Goal: Information Seeking & Learning: Learn about a topic

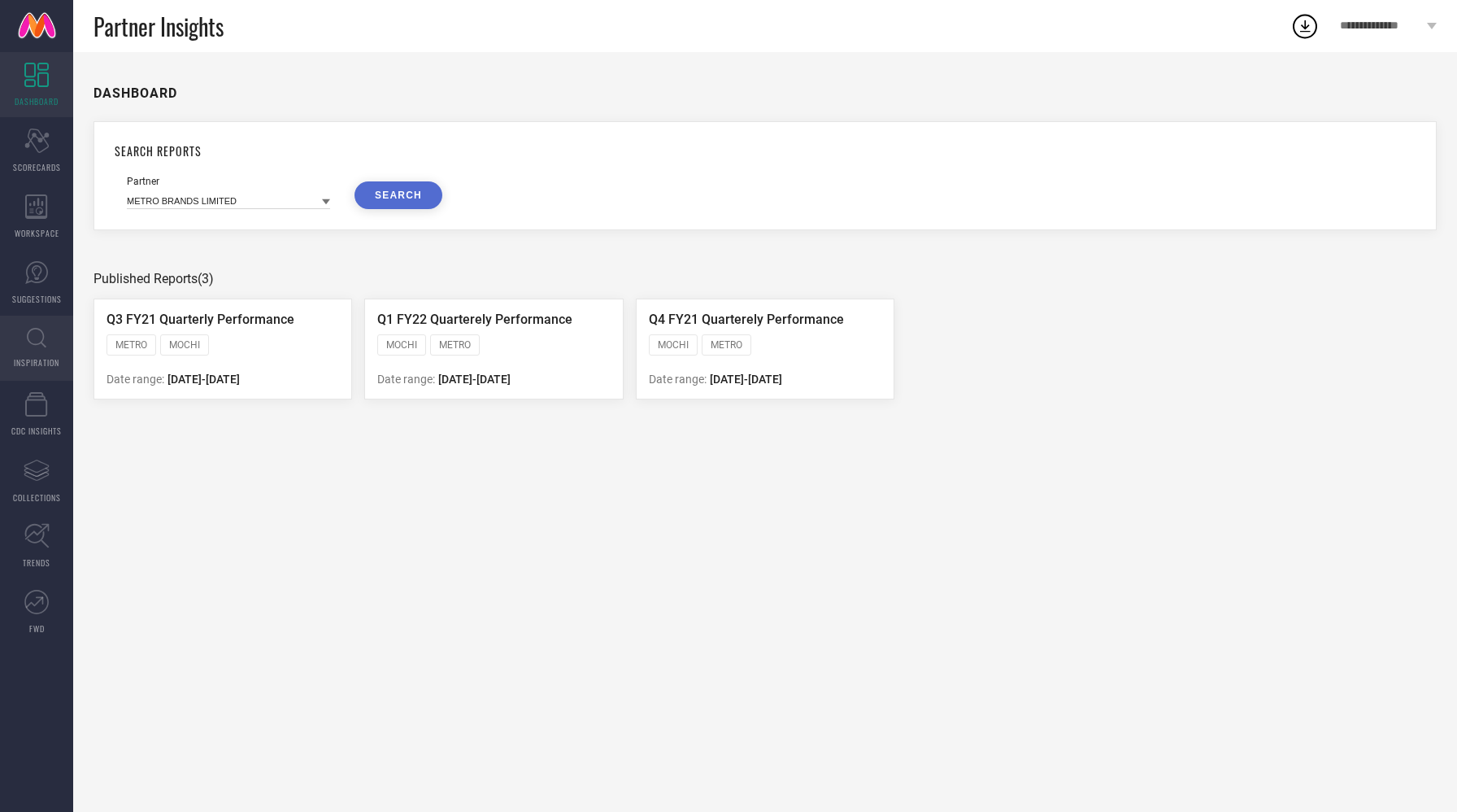
click at [32, 340] on icon at bounding box center [36, 339] width 20 height 21
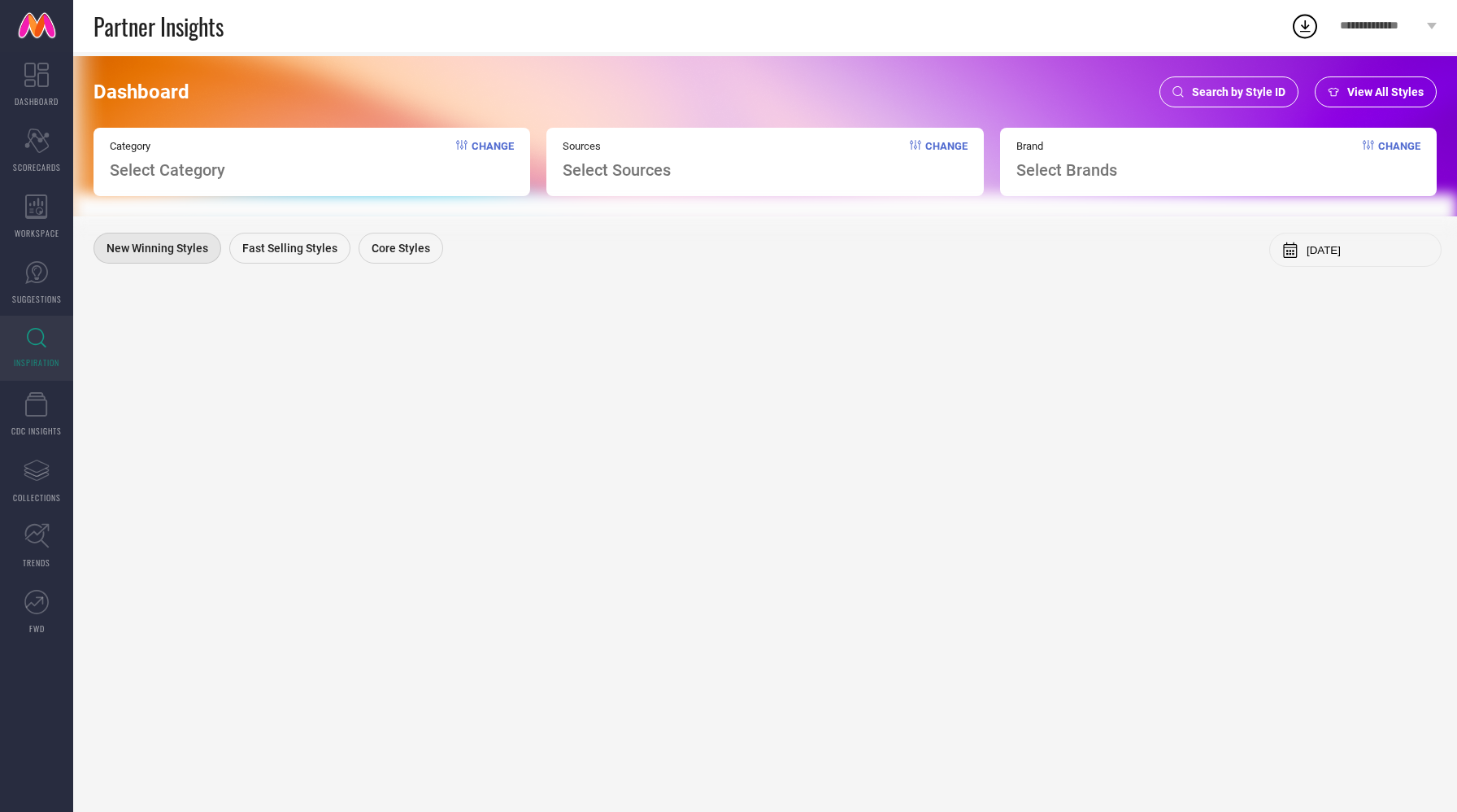
click at [468, 156] on div "Change" at bounding box center [485, 159] width 58 height 40
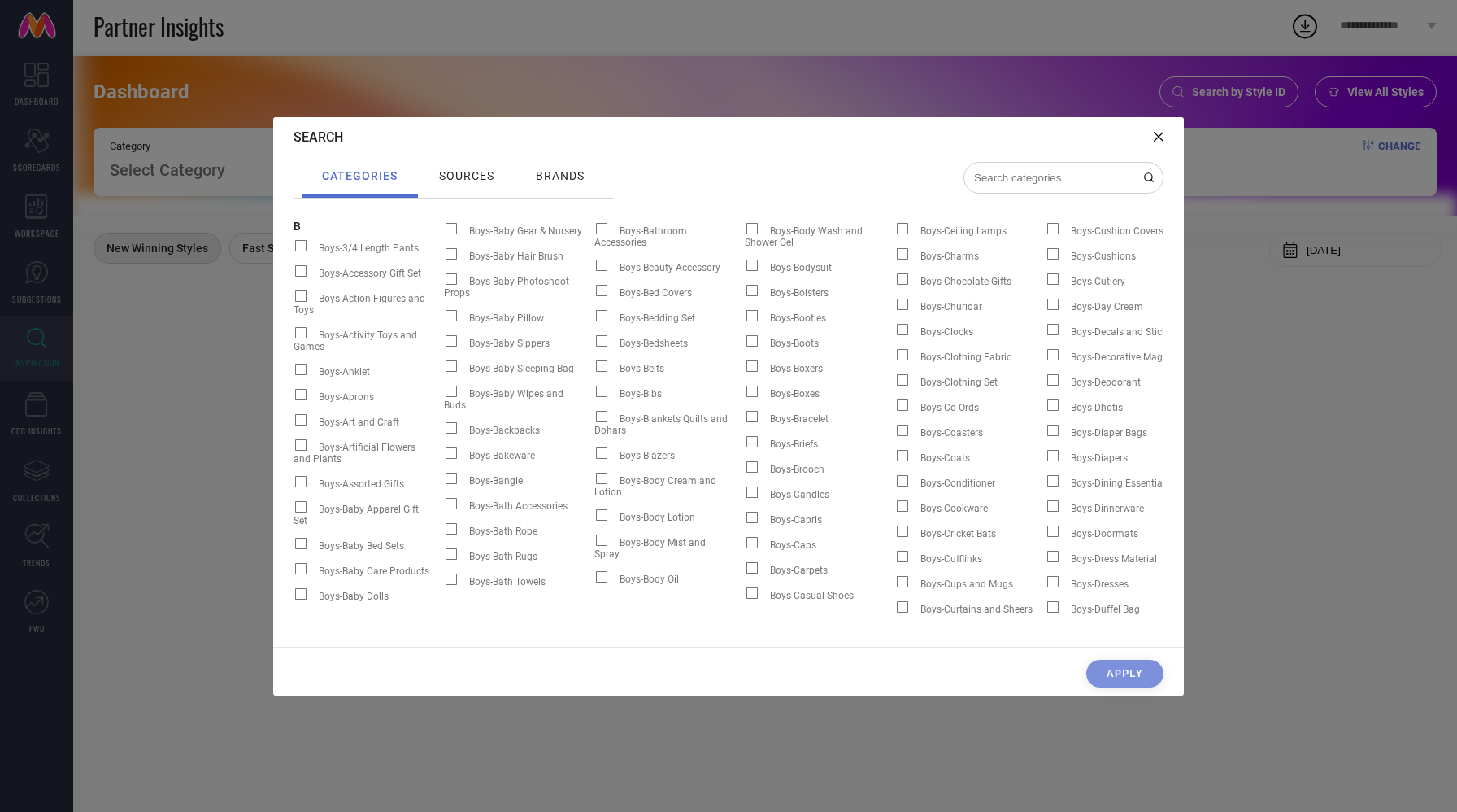
click at [229, 164] on div "Search categories sources brands B Boys-3/4 Length Pants Boys-Accessory Gift Se…" at bounding box center [728, 406] width 1457 height 812
click at [996, 168] on div at bounding box center [1064, 178] width 200 height 32
click at [996, 179] on input at bounding box center [1053, 177] width 162 height 14
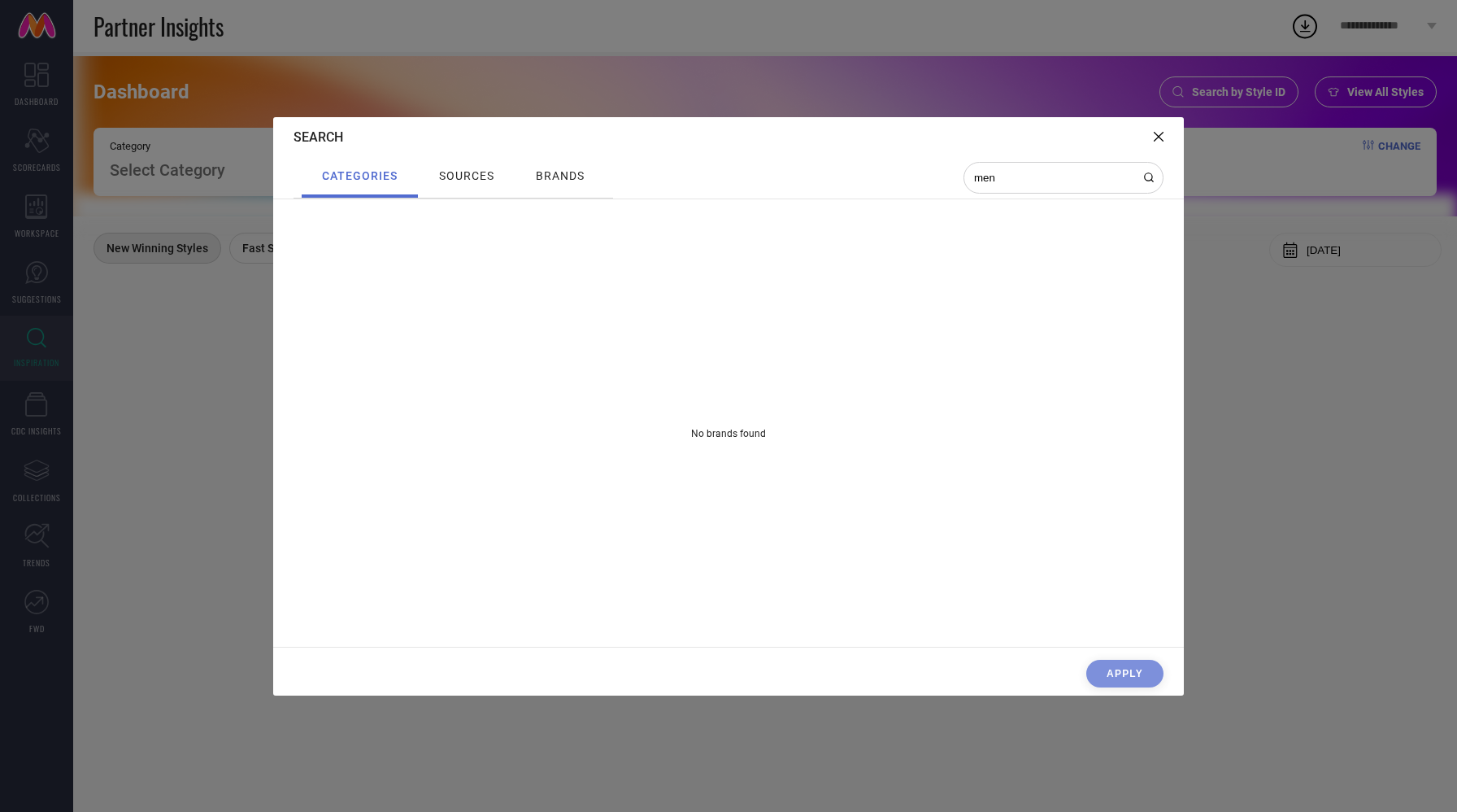
scroll to position [2, 0]
type input "men"
click at [455, 175] on span "sources" at bounding box center [467, 175] width 56 height 13
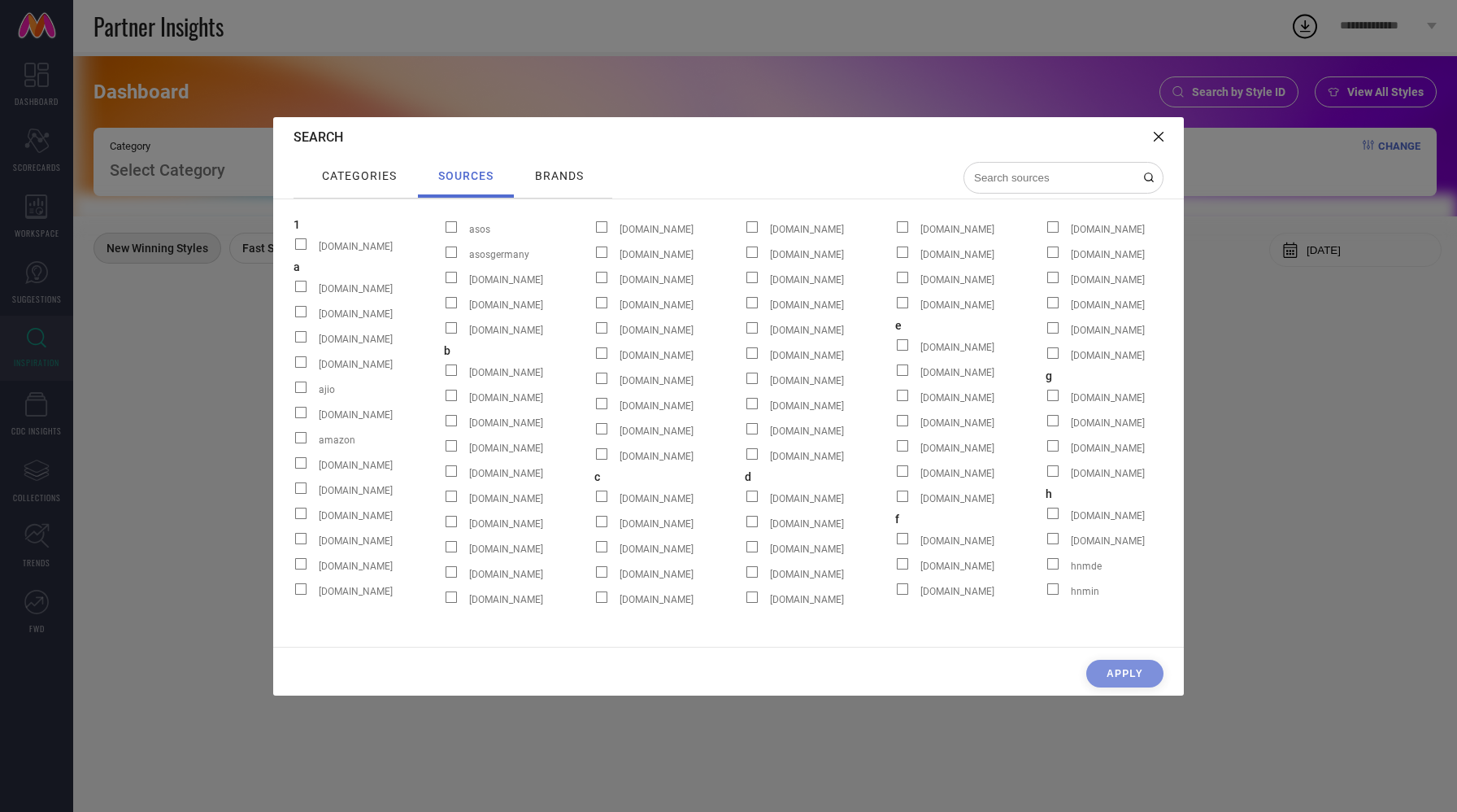
click at [547, 177] on span "brands" at bounding box center [559, 175] width 49 height 13
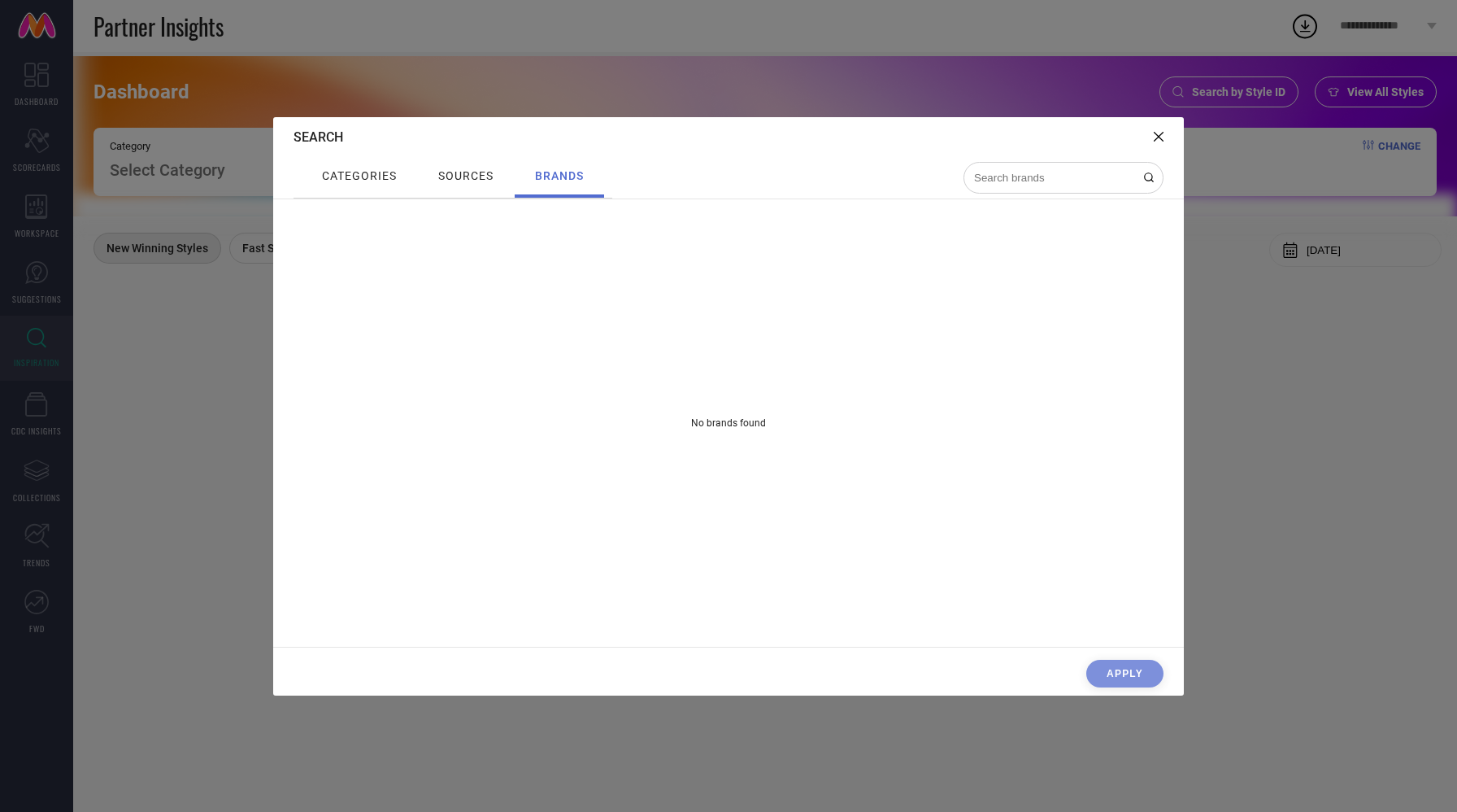
scroll to position [0, 0]
click at [481, 175] on span "sources" at bounding box center [466, 175] width 56 height 13
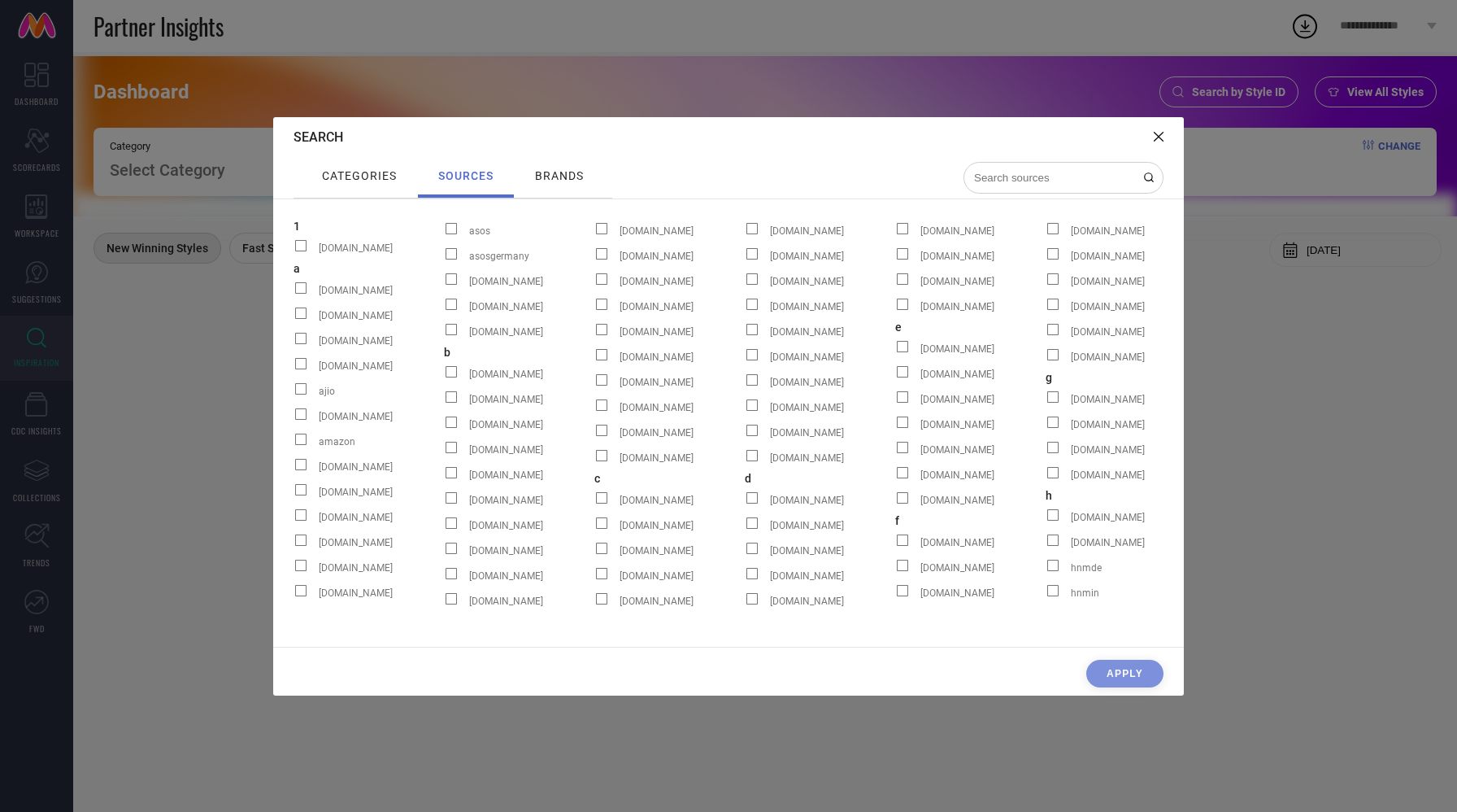
click at [989, 171] on input at bounding box center [1053, 177] width 162 height 14
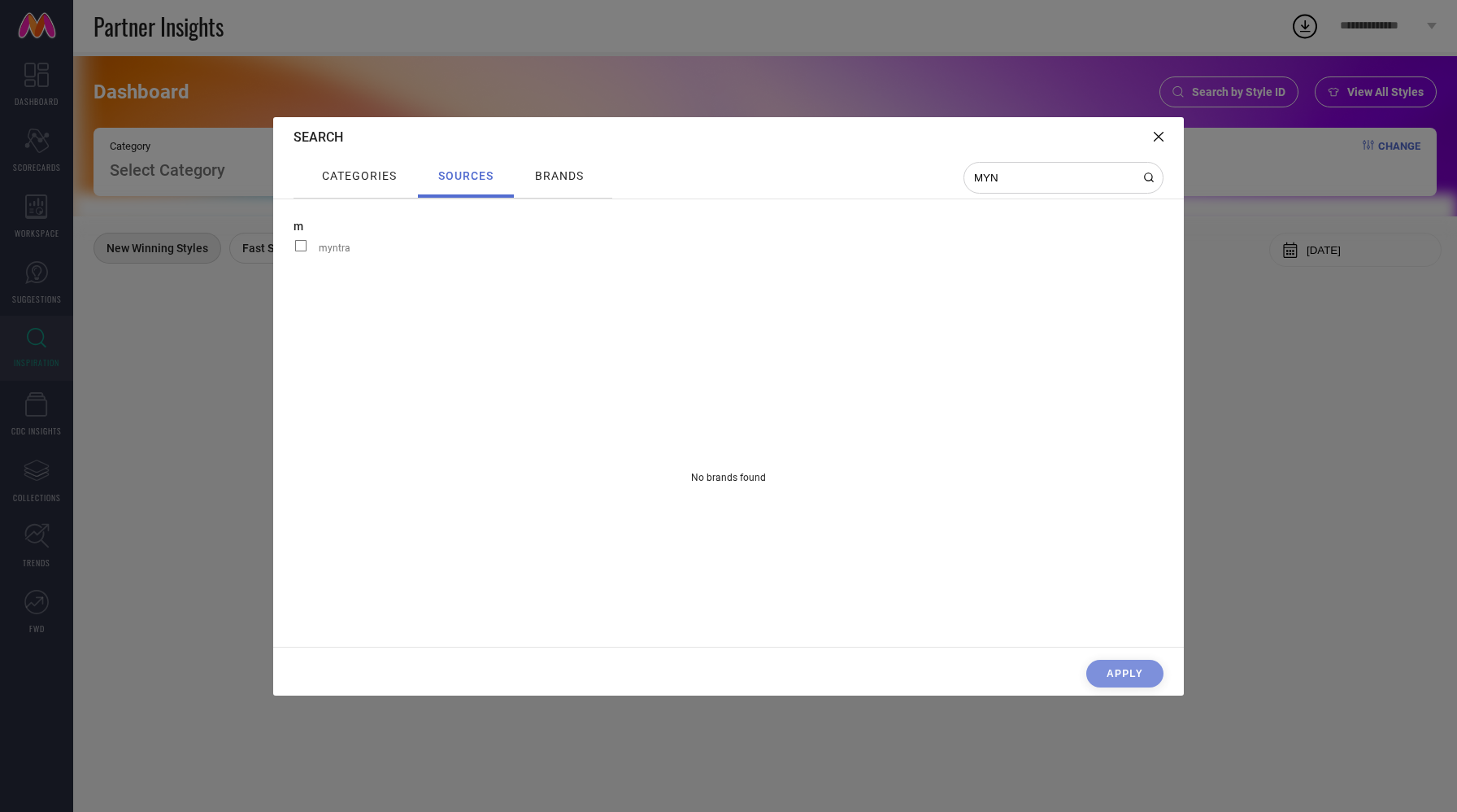
type input "MYN"
click at [305, 247] on span at bounding box center [301, 245] width 11 height 11
click at [293, 251] on input "myntra" at bounding box center [293, 251] width 0 height 0
click at [386, 169] on span "categories" at bounding box center [359, 175] width 75 height 13
click at [1123, 650] on div "Search categories sources brands m myntra No brands found Apply" at bounding box center [729, 406] width 911 height 578
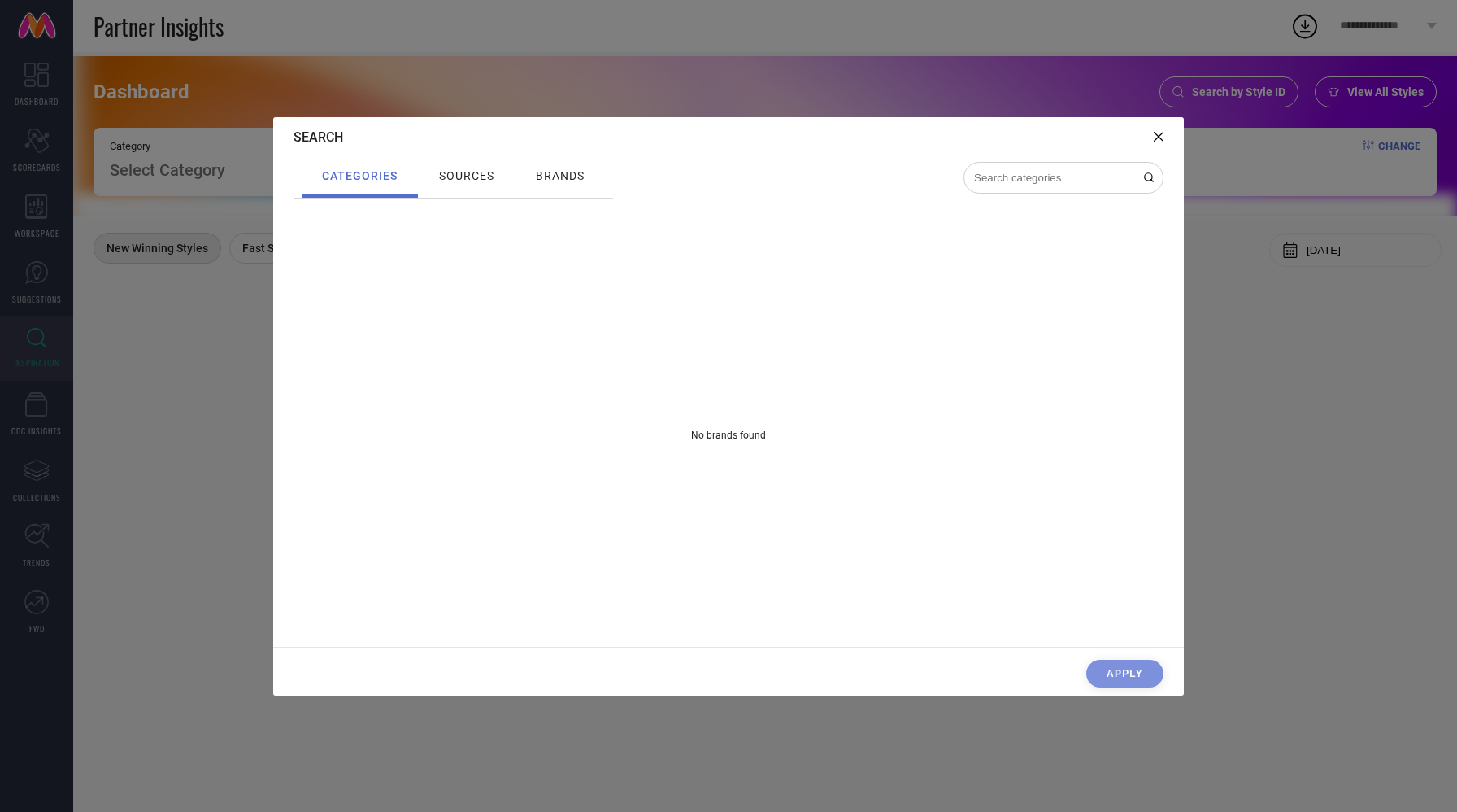
click at [1123, 668] on div "Apply" at bounding box center [729, 677] width 911 height 36
click at [1121, 677] on div "Apply" at bounding box center [729, 677] width 911 height 36
click at [1162, 135] on icon at bounding box center [1159, 137] width 9 height 9
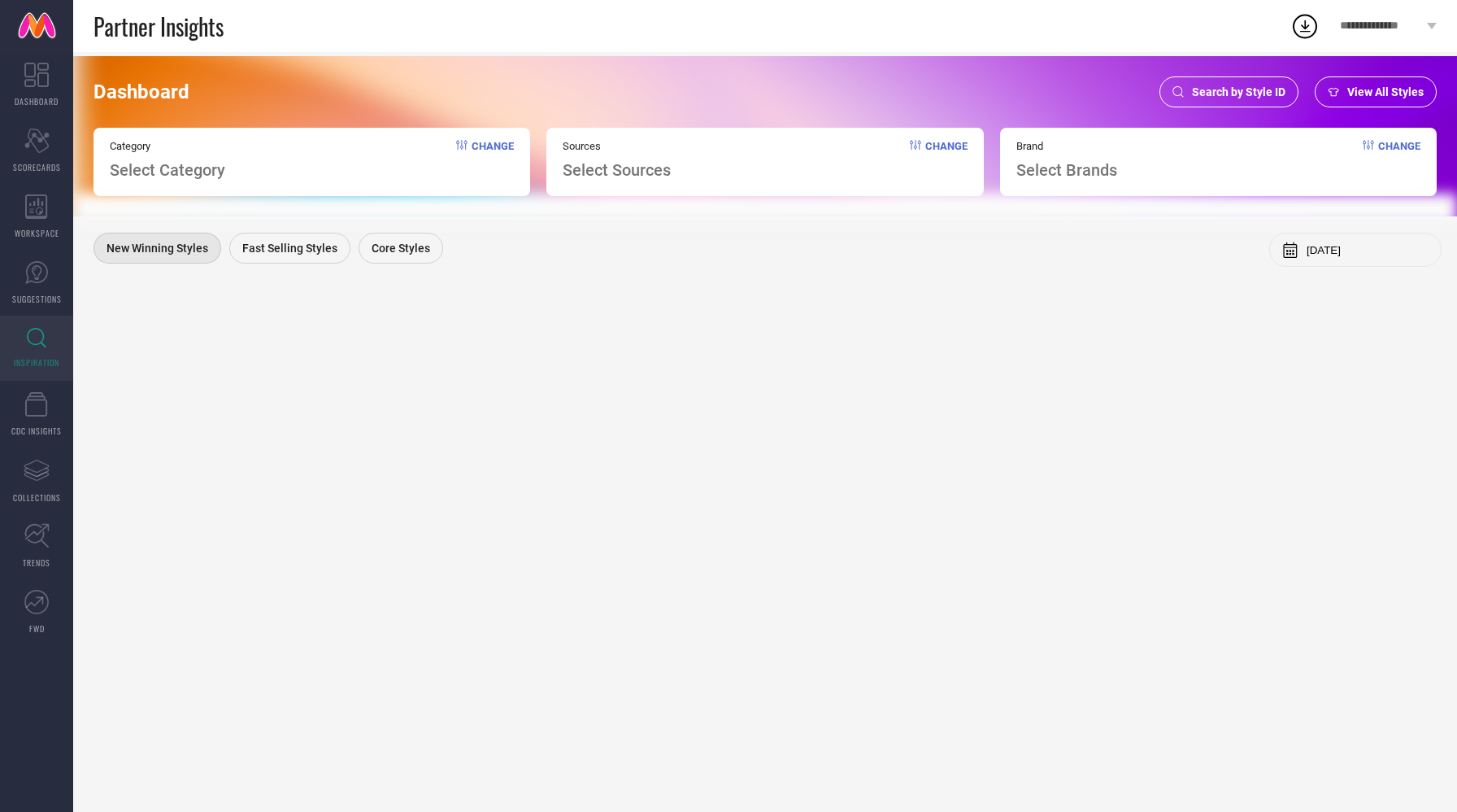
click at [1368, 90] on span "View All Styles" at bounding box center [1385, 92] width 76 height 13
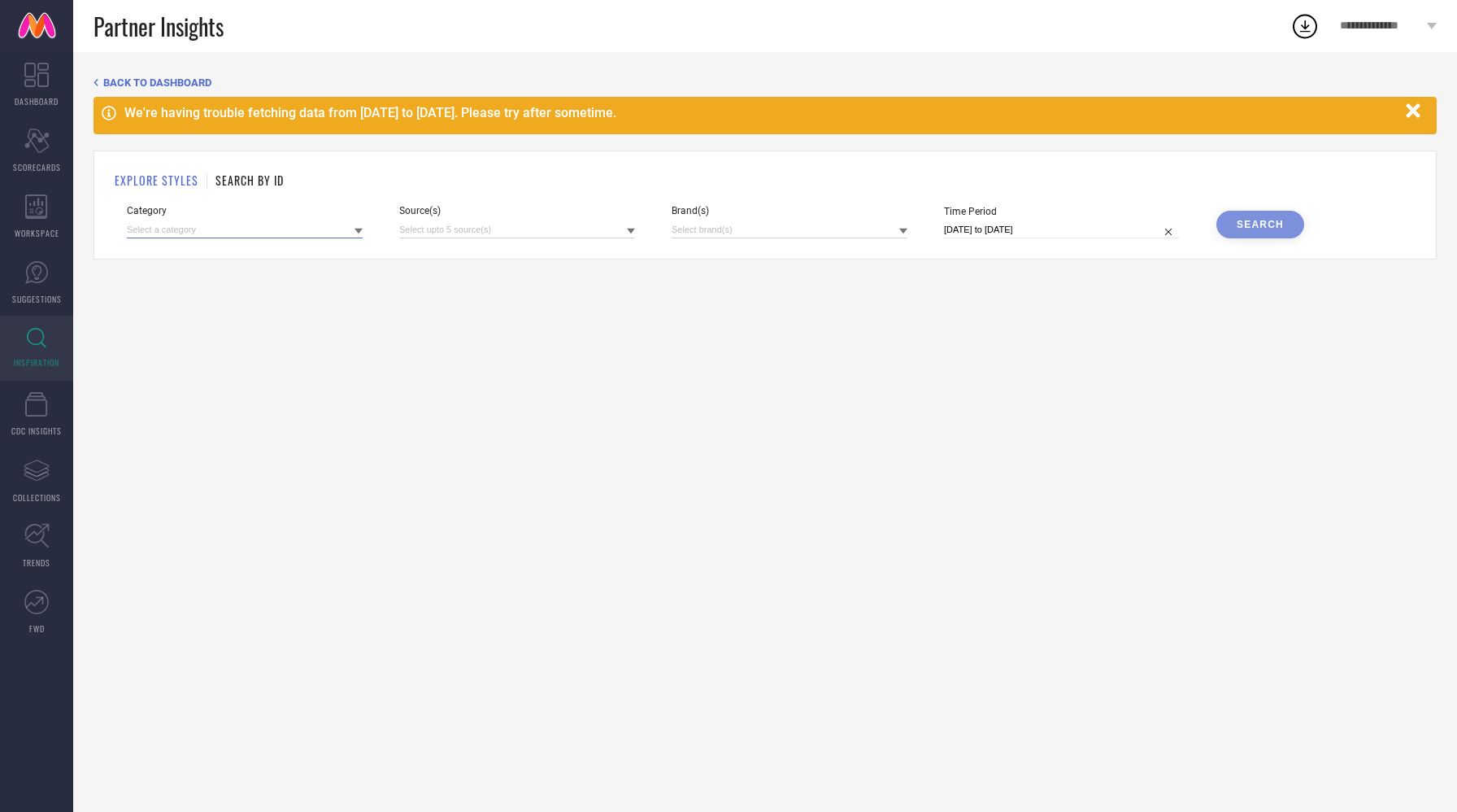
click at [273, 227] on input at bounding box center [245, 230] width 236 height 17
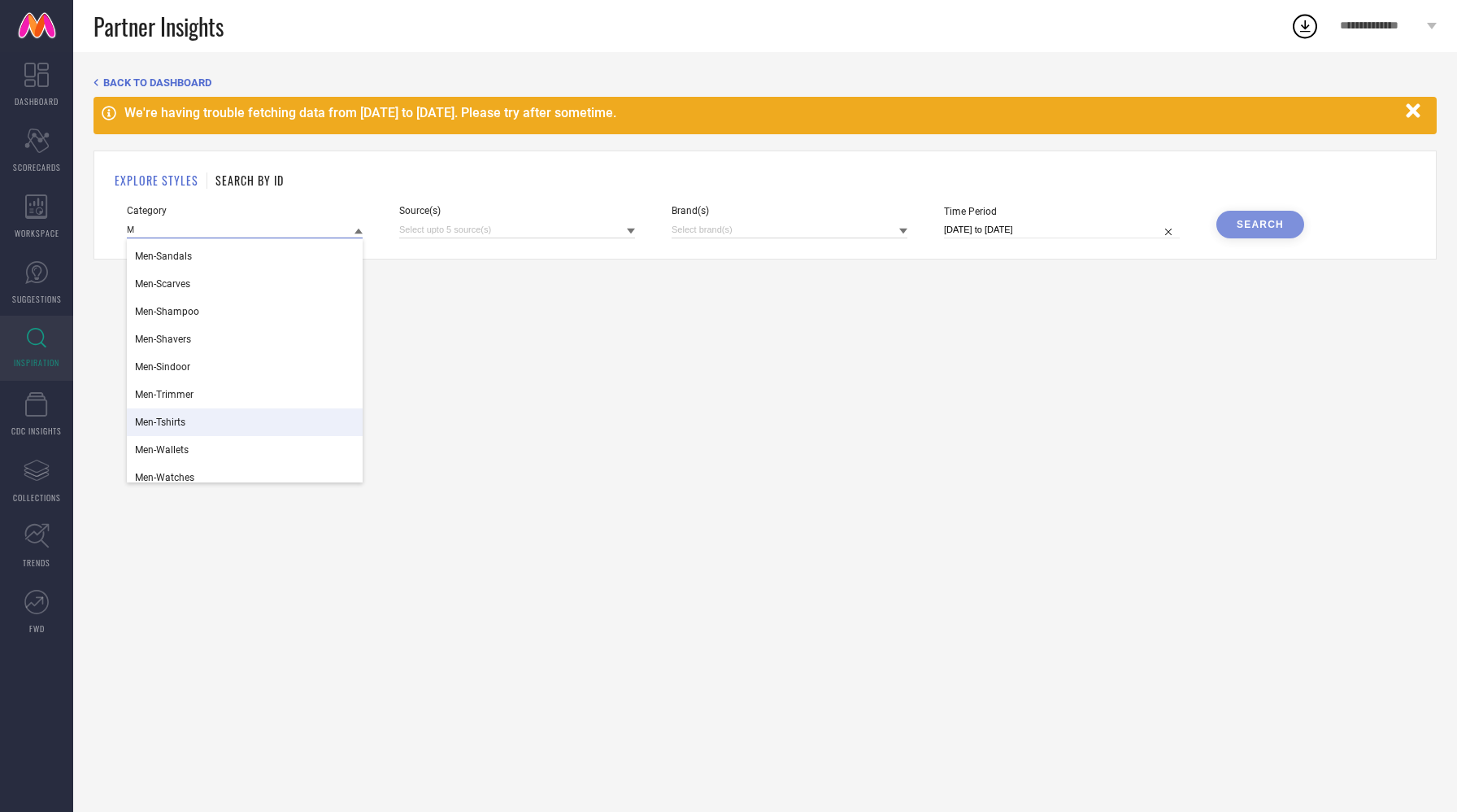
scroll to position [2515, 0]
type input "M"
click at [177, 421] on span "Men-Tshirts" at bounding box center [159, 420] width 50 height 11
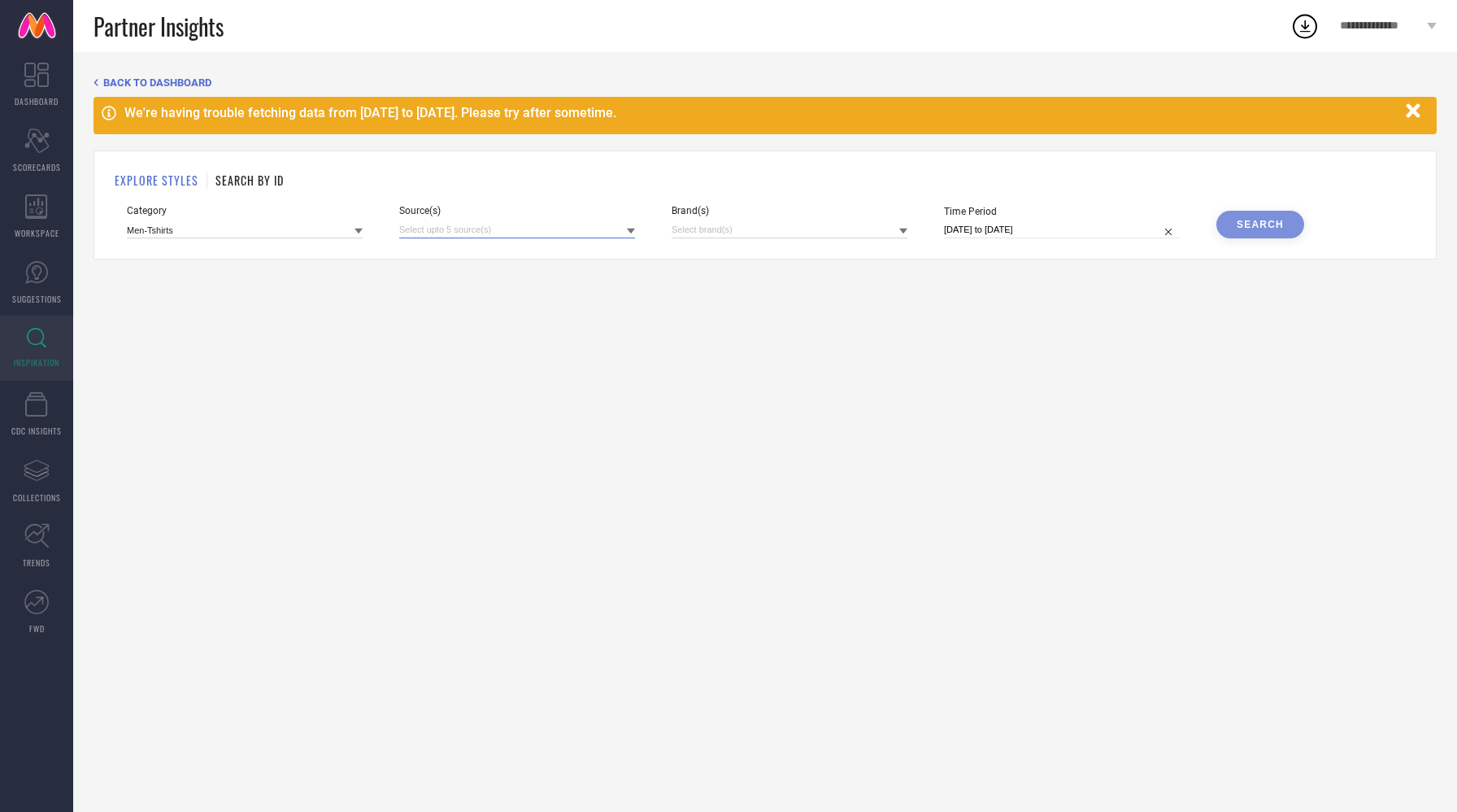
click at [427, 226] on input at bounding box center [517, 230] width 236 height 17
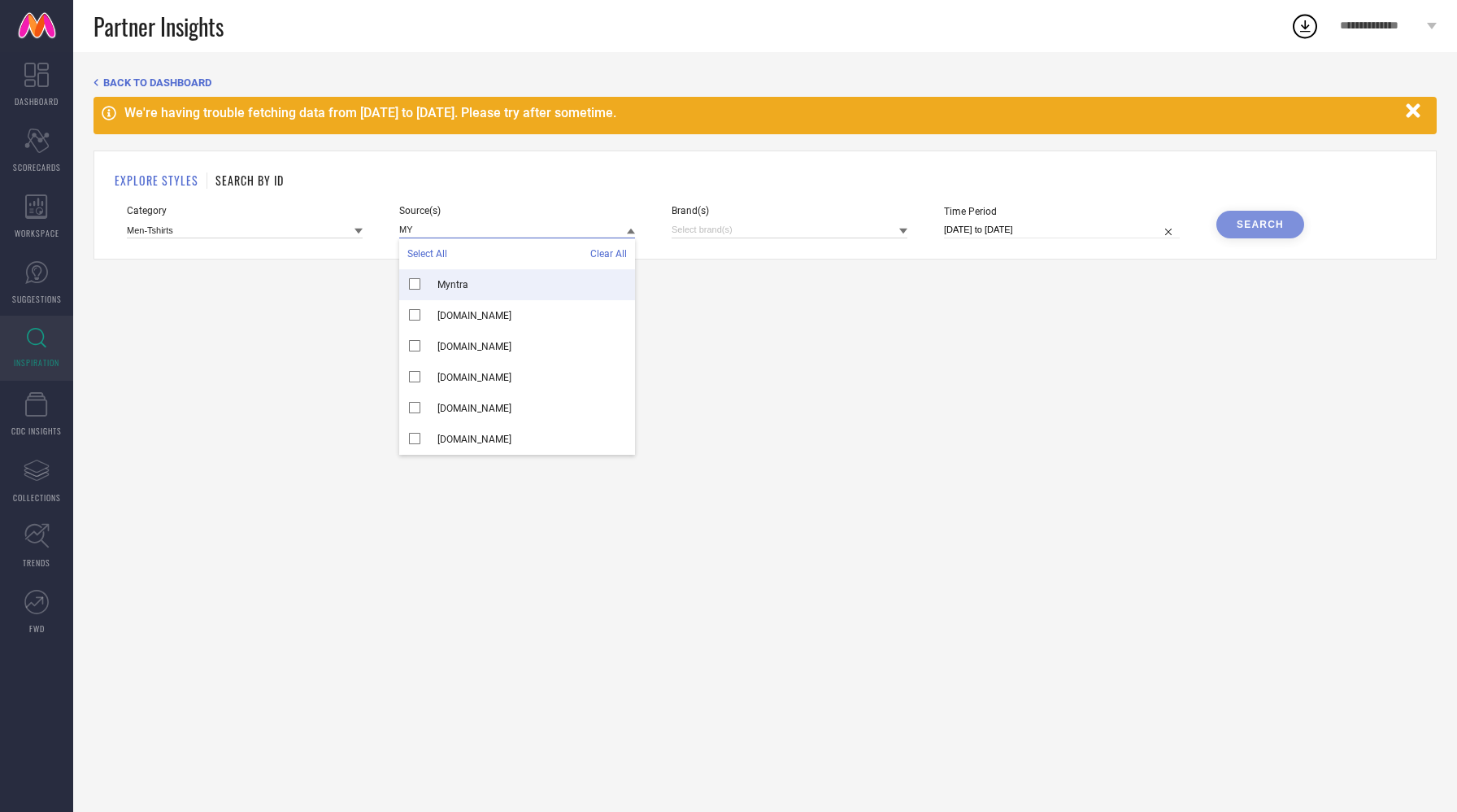
type input "MY"
click at [487, 286] on div "Myntra" at bounding box center [517, 284] width 236 height 31
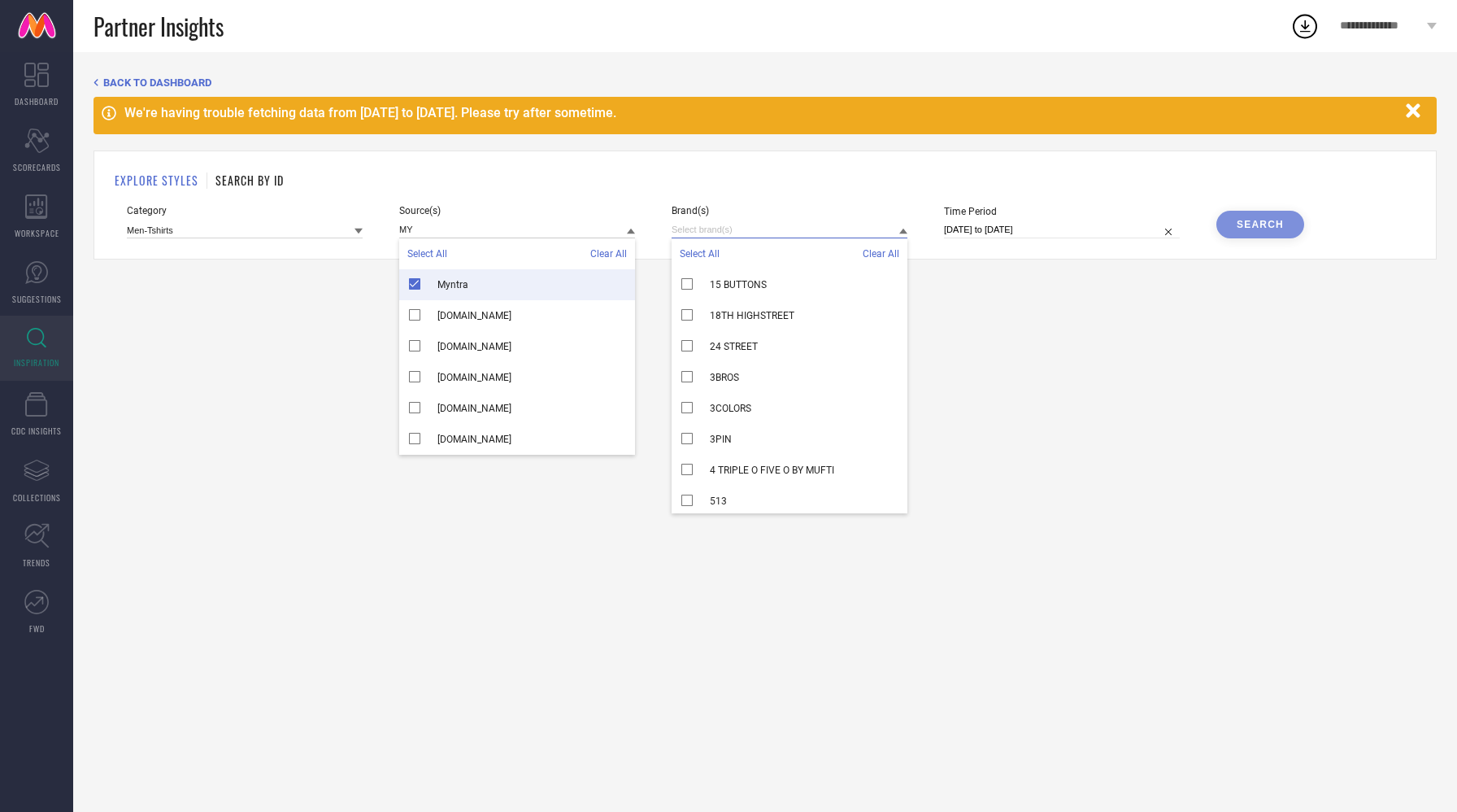
click at [753, 229] on input at bounding box center [789, 230] width 236 height 17
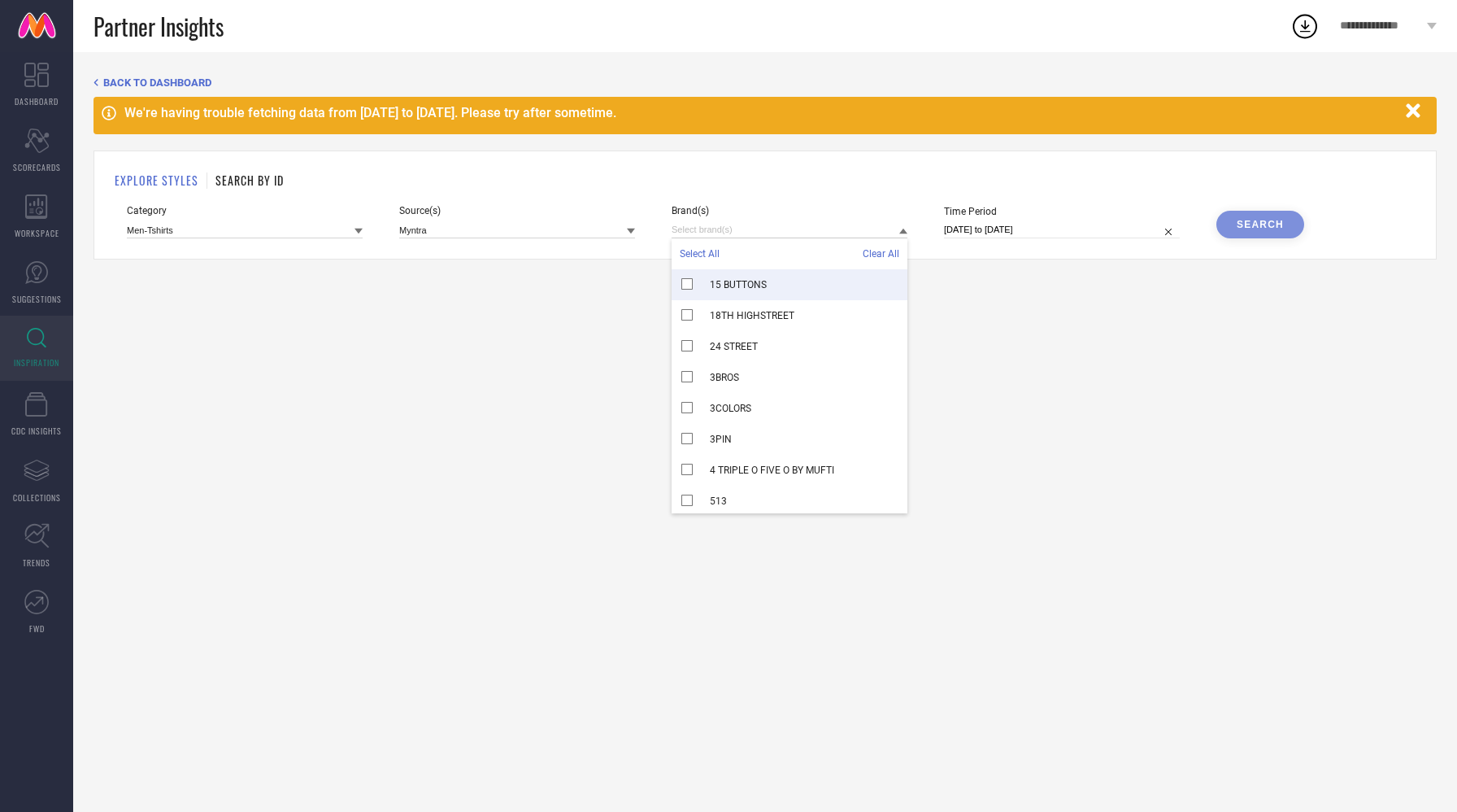
click at [695, 251] on span "Select All" at bounding box center [700, 254] width 40 height 11
click at [1007, 269] on div "BACK TO DASHBOARD We're having trouble fetching data from [DATE] to [DATE]. Ple…" at bounding box center [766, 432] width 1384 height 760
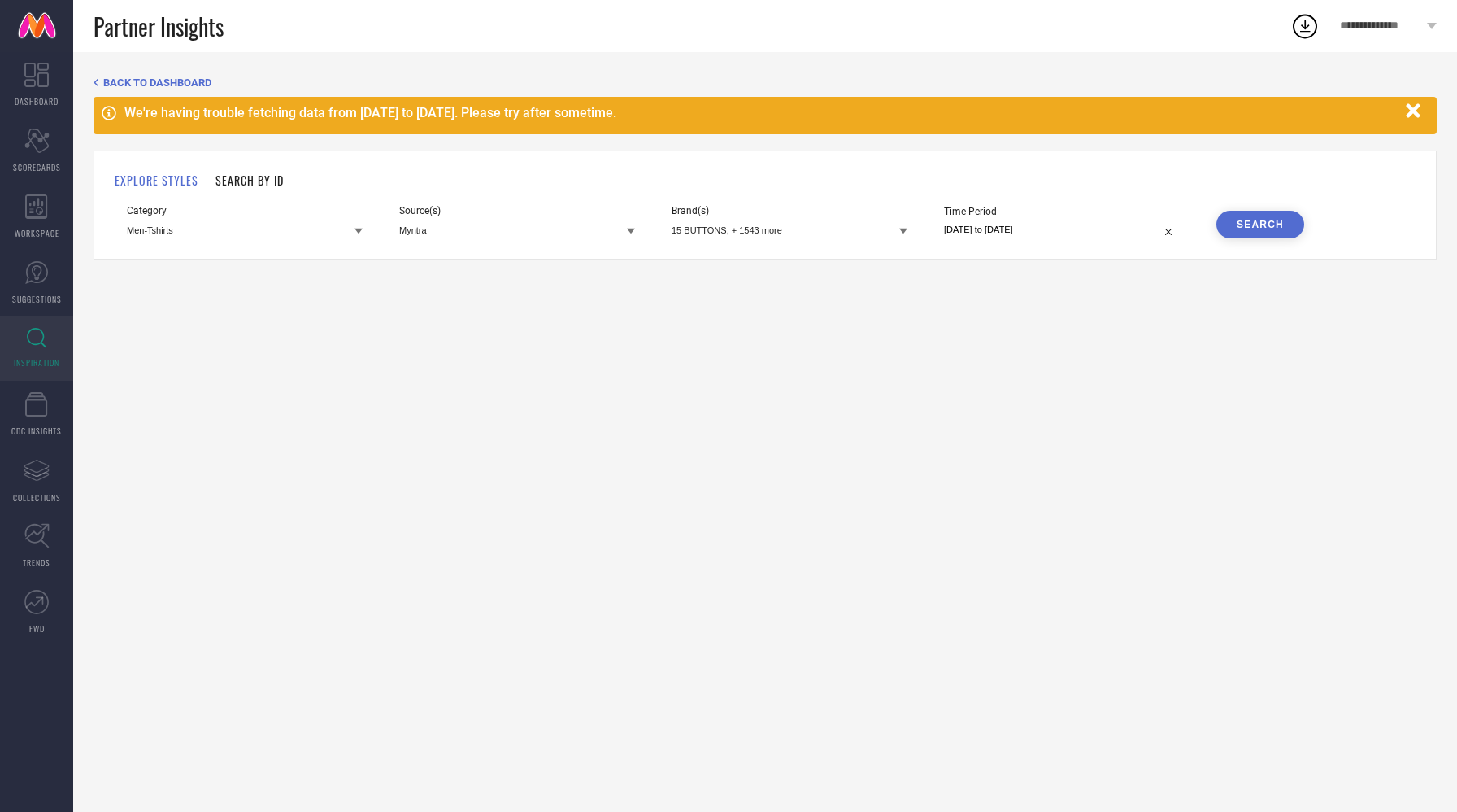
select select "7"
select select "2025"
select select "8"
select select "2025"
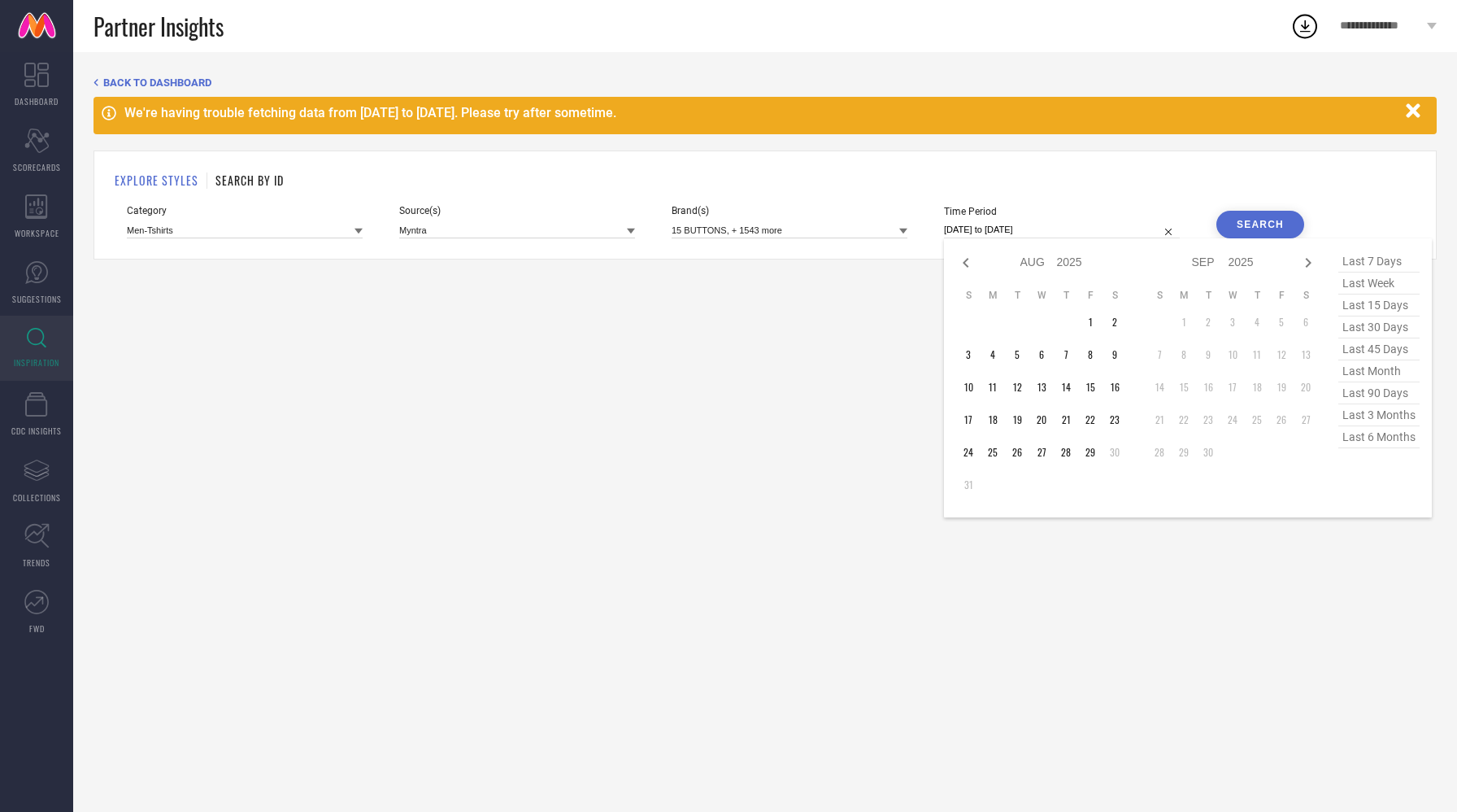
click at [1079, 227] on input "[DATE] to [DATE]" at bounding box center [1062, 230] width 236 height 17
click at [1372, 328] on span "last 30 days" at bounding box center [1380, 326] width 81 height 22
type input "[DATE] to [DATE]"
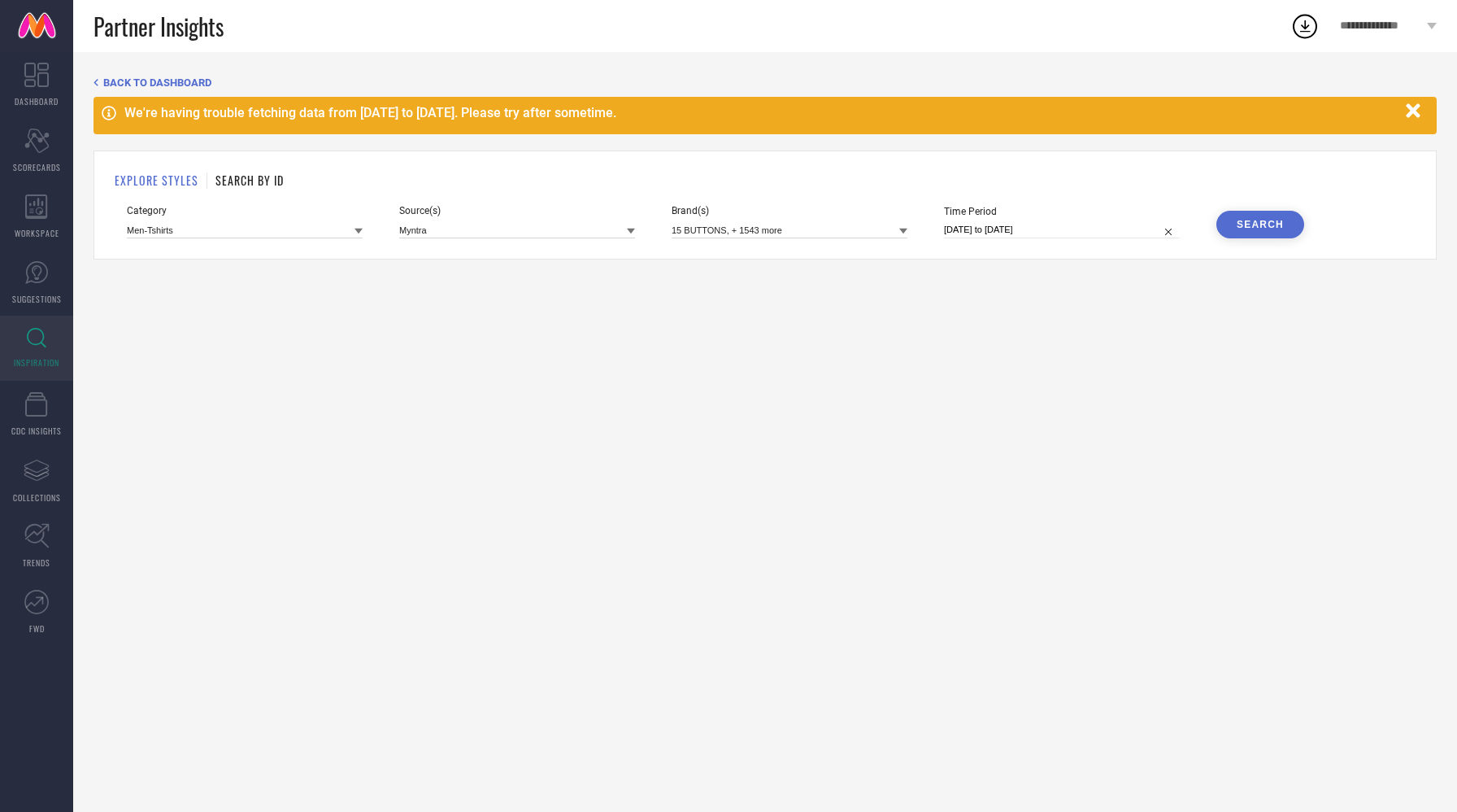
click at [1261, 234] on button "Search" at bounding box center [1260, 224] width 88 height 27
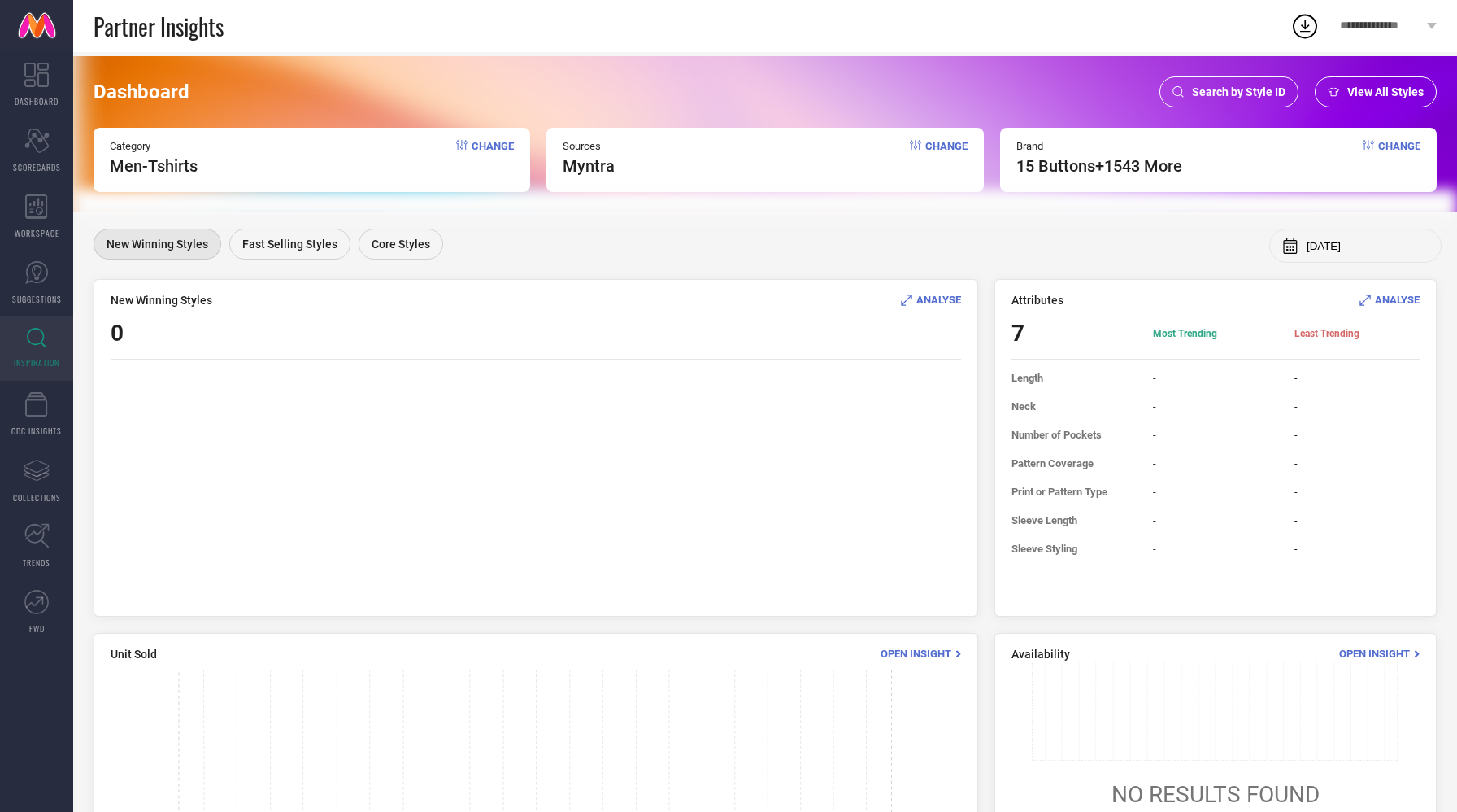
click at [1402, 81] on div "View All Styles" at bounding box center [1376, 91] width 122 height 31
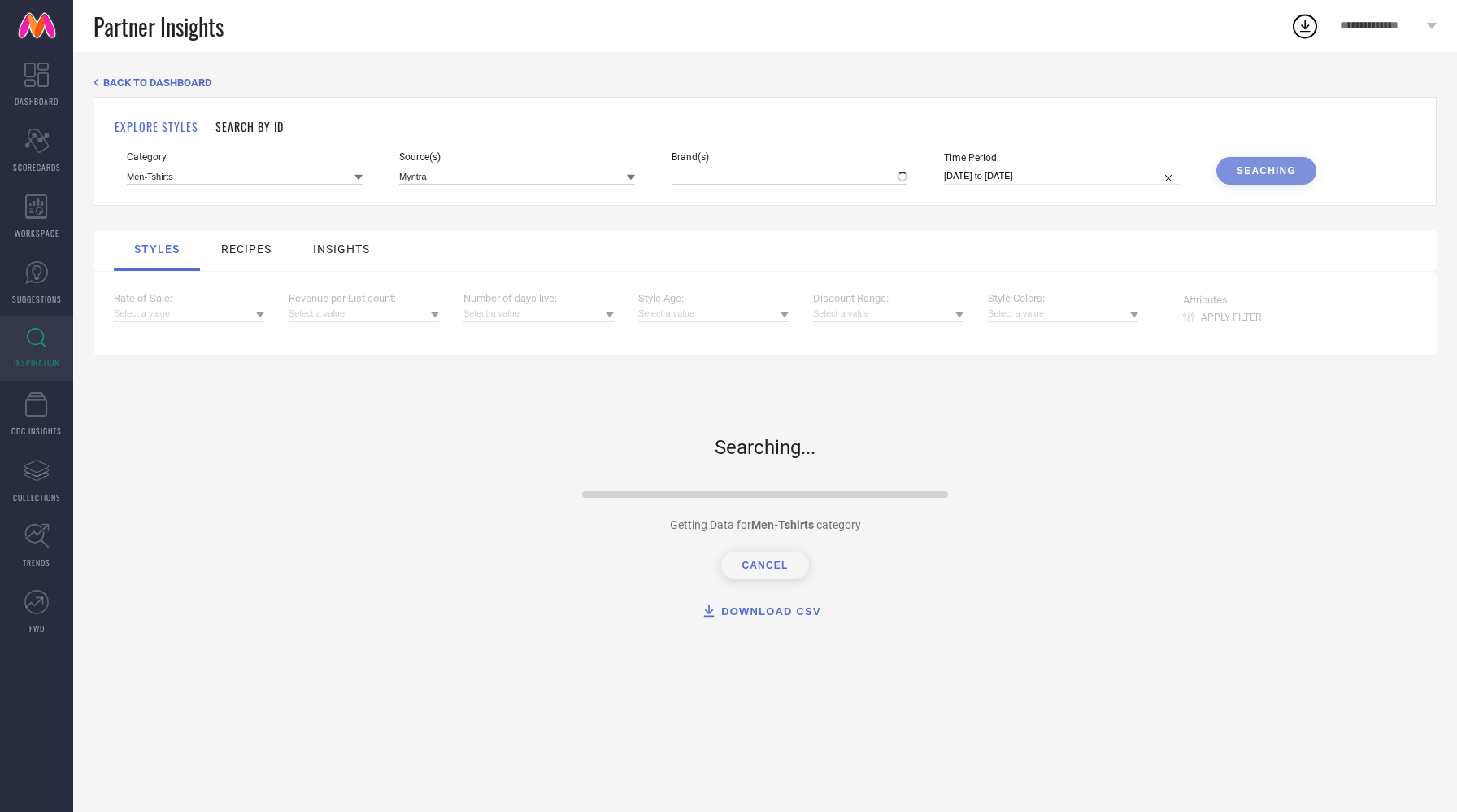
type input "15 BUTTONS, + 1543 more"
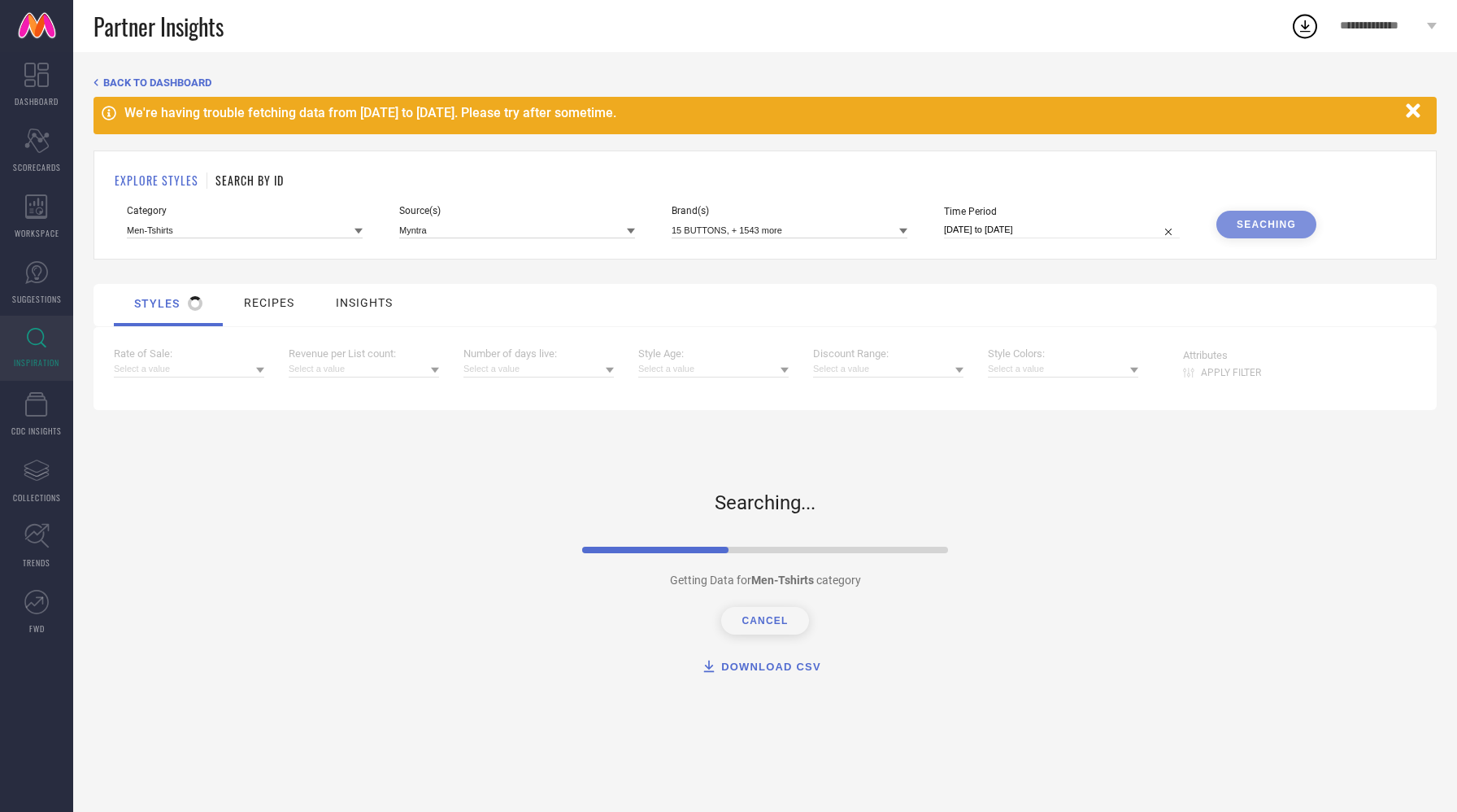
select select "7"
select select "2025"
select select "8"
select select "2025"
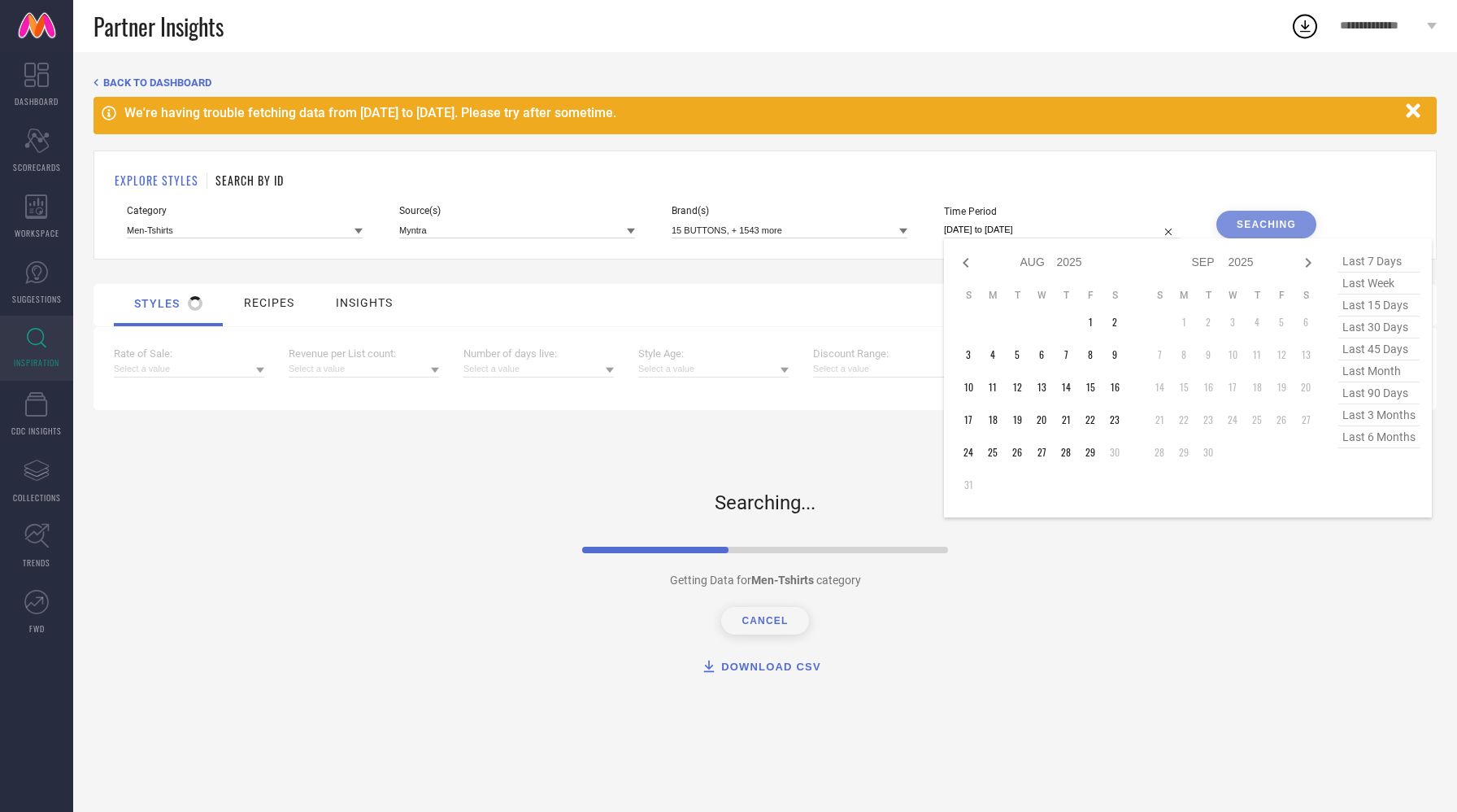
click at [993, 228] on input "[DATE] to [DATE]" at bounding box center [1062, 230] width 236 height 17
click at [1375, 392] on span "last 90 days" at bounding box center [1380, 392] width 81 height 22
type input "[DATE] to [DATE]"
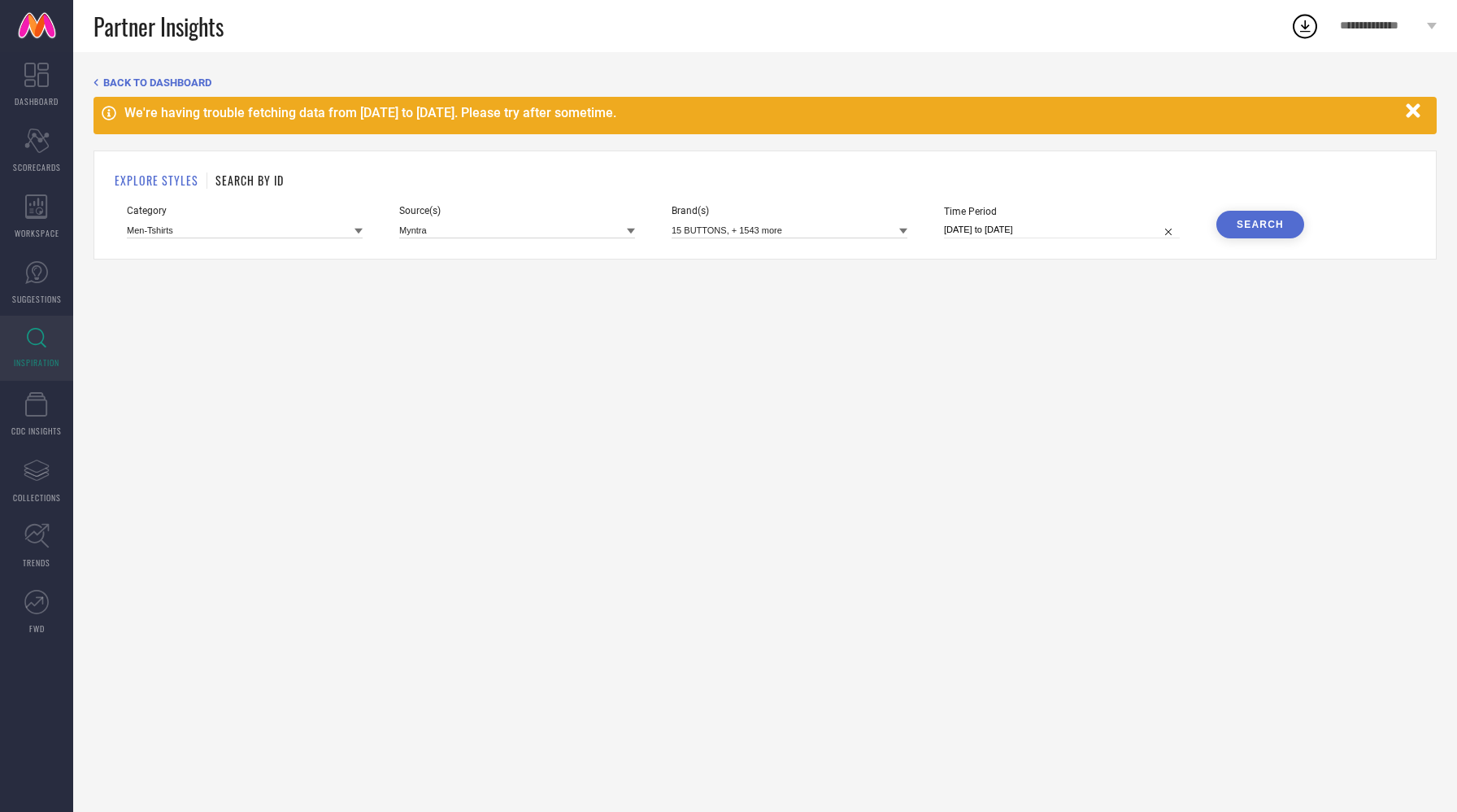
click at [1410, 105] on icon "button" at bounding box center [1415, 111] width 21 height 21
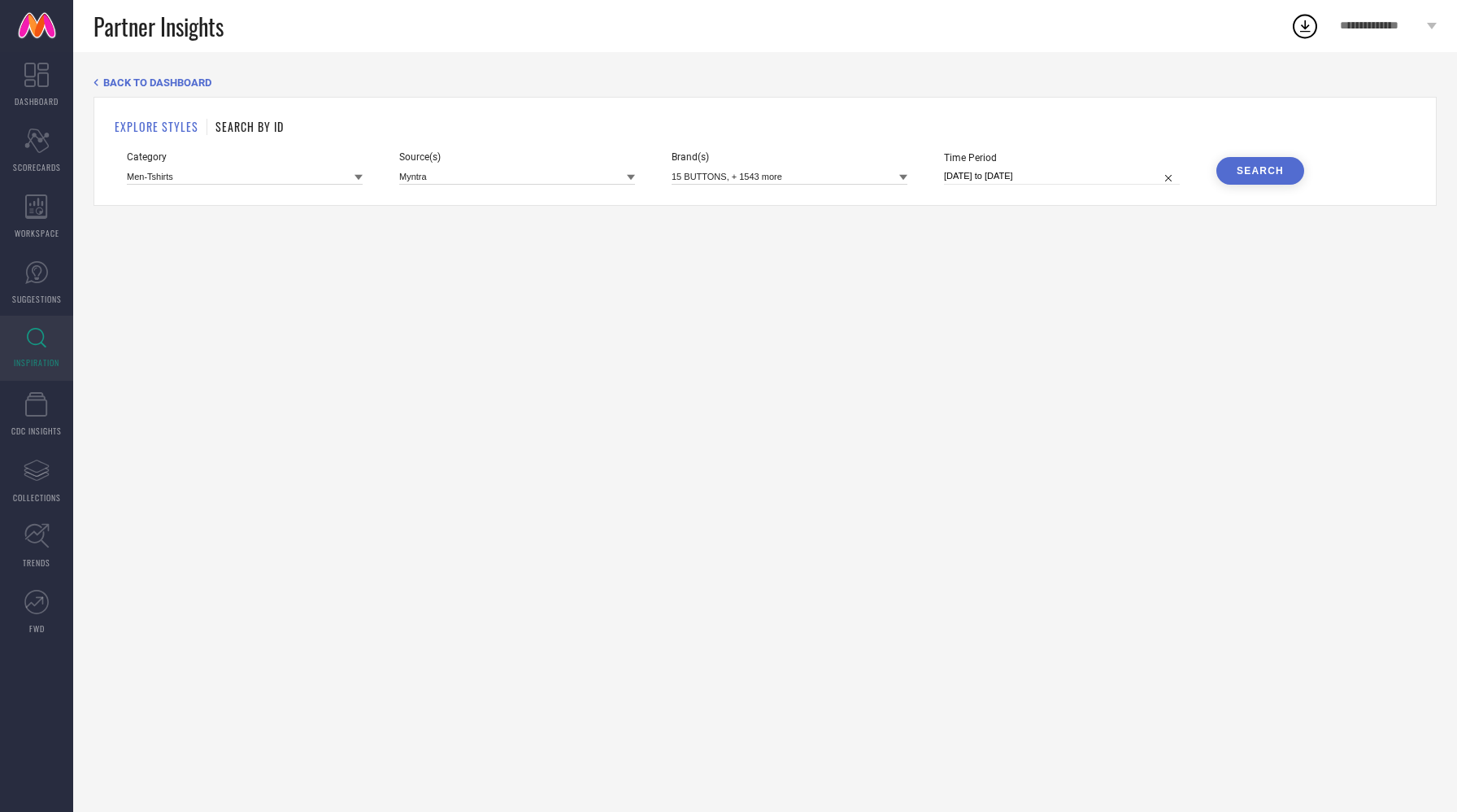
click at [1251, 181] on button "Search" at bounding box center [1260, 170] width 88 height 27
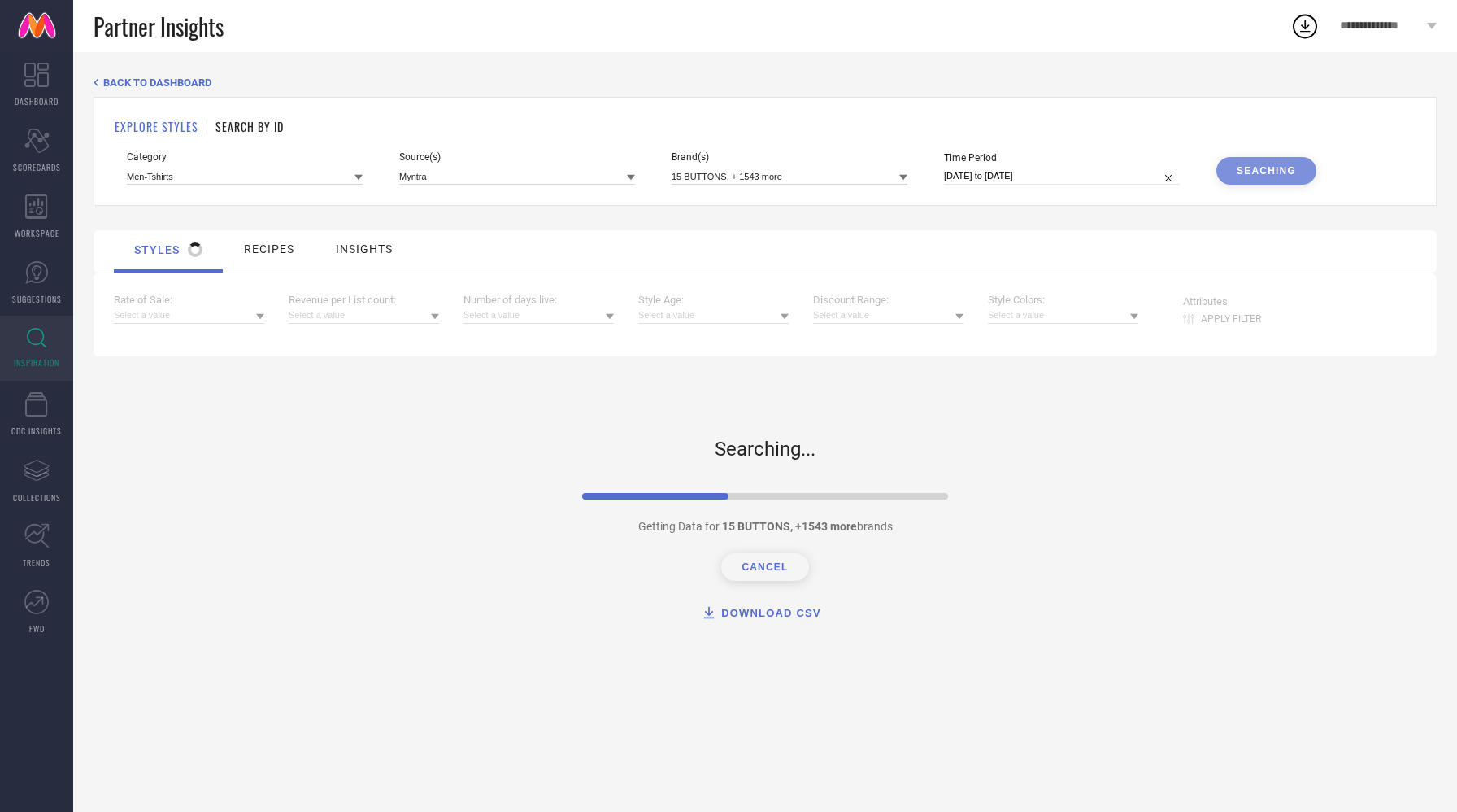
drag, startPoint x: 623, startPoint y: 568, endPoint x: 764, endPoint y: 523, distance: 148.0
click at [764, 523] on div "Searching... Getting Data for 15 BUTTONS , +1543 more brands Cancel DOWNLOAD CSV" at bounding box center [765, 514] width 366 height 316
